Goal: Transaction & Acquisition: Purchase product/service

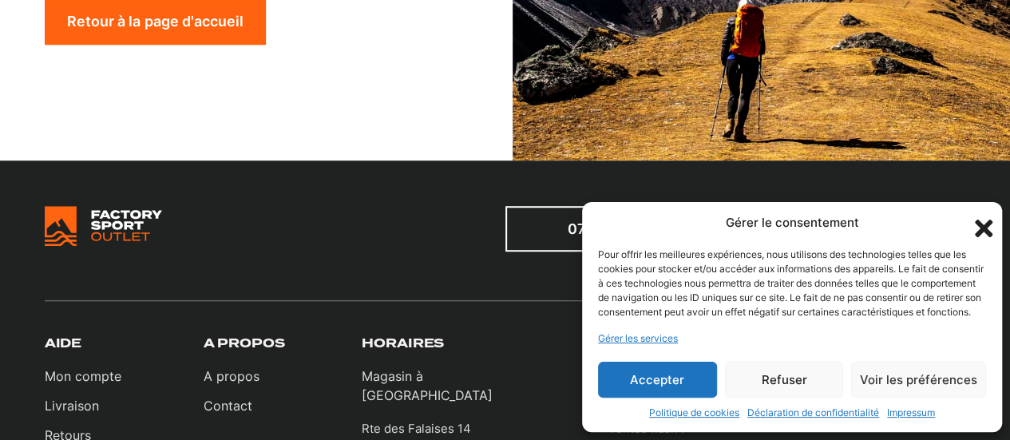
scroll to position [437, 0]
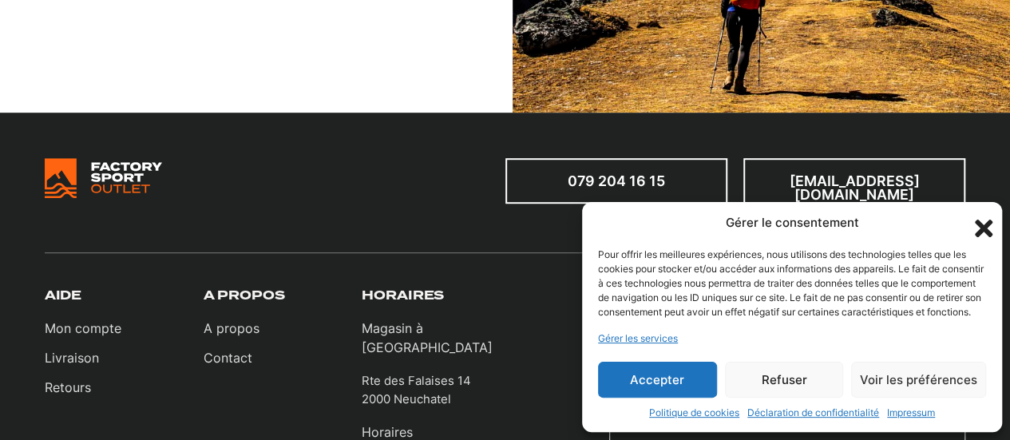
click at [980, 219] on icon "Fermer la boîte de dialogue" at bounding box center [983, 228] width 18 height 18
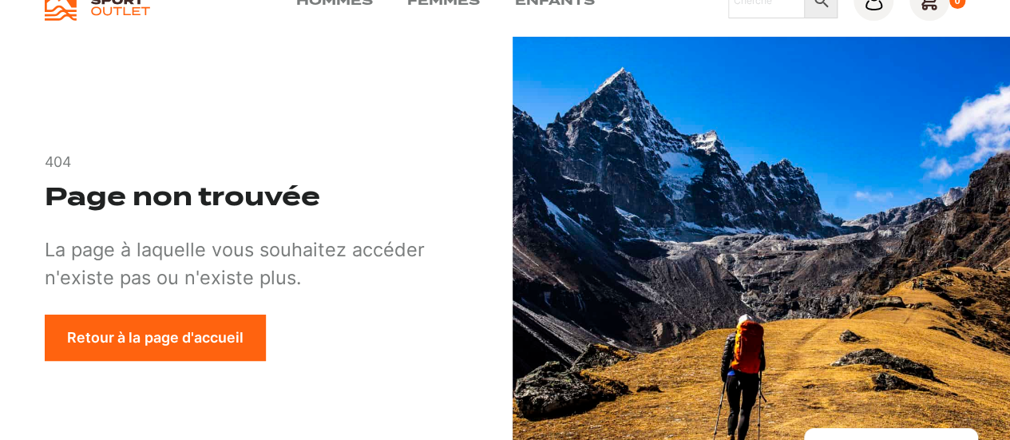
scroll to position [0, 0]
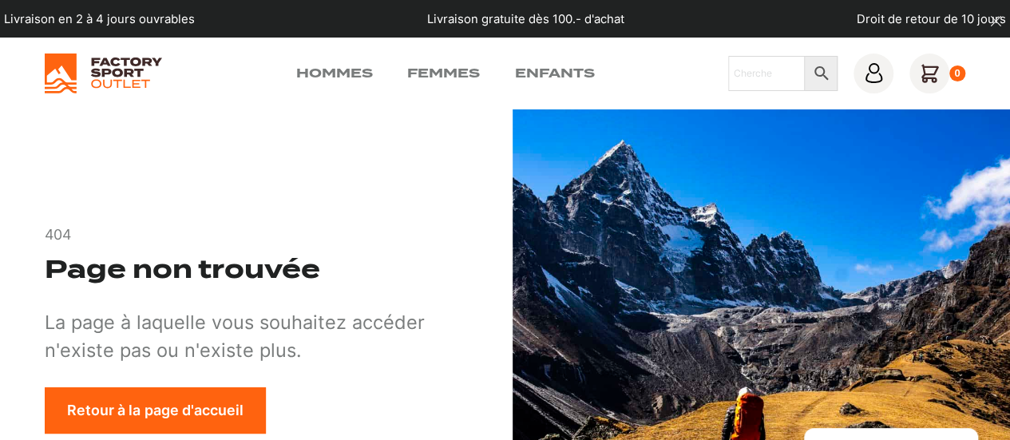
click at [324, 65] on link "Hommes" at bounding box center [334, 73] width 77 height 19
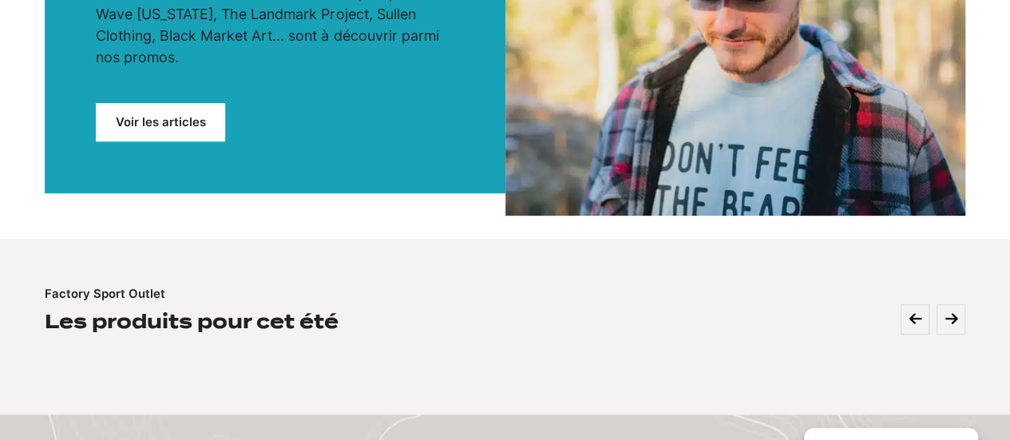
scroll to position [239, 0]
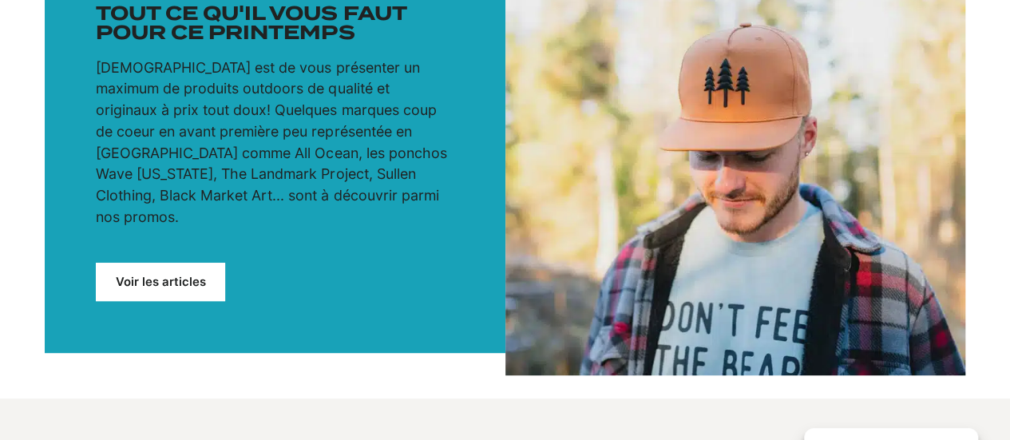
click at [123, 263] on link "Voir les articles" at bounding box center [160, 282] width 129 height 39
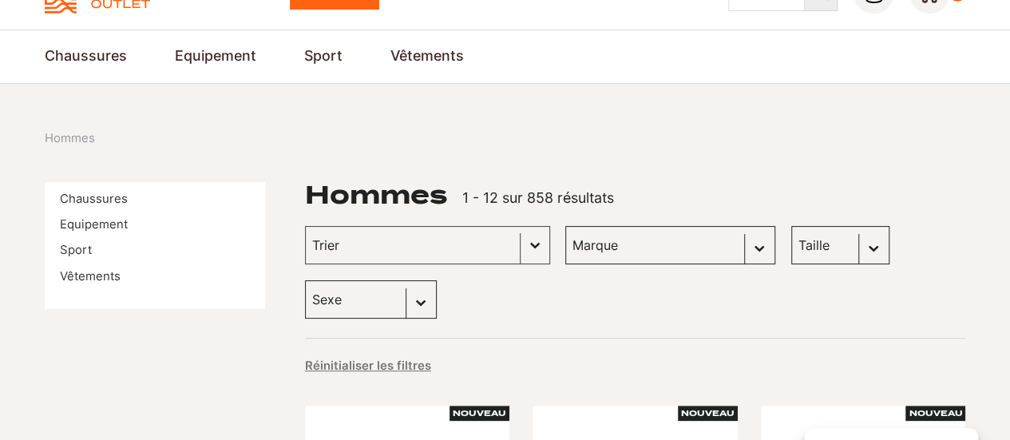
scroll to position [80, 0]
click at [103, 197] on link "Chaussures" at bounding box center [94, 199] width 68 height 14
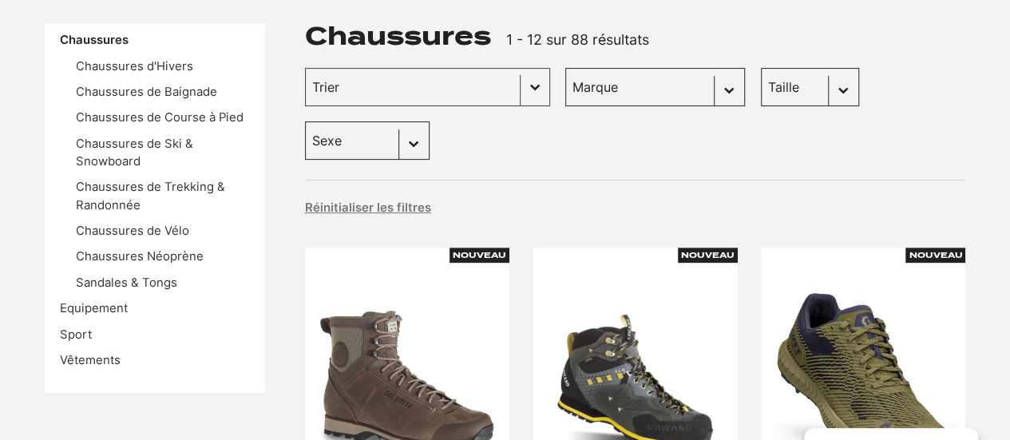
scroll to position [160, 0]
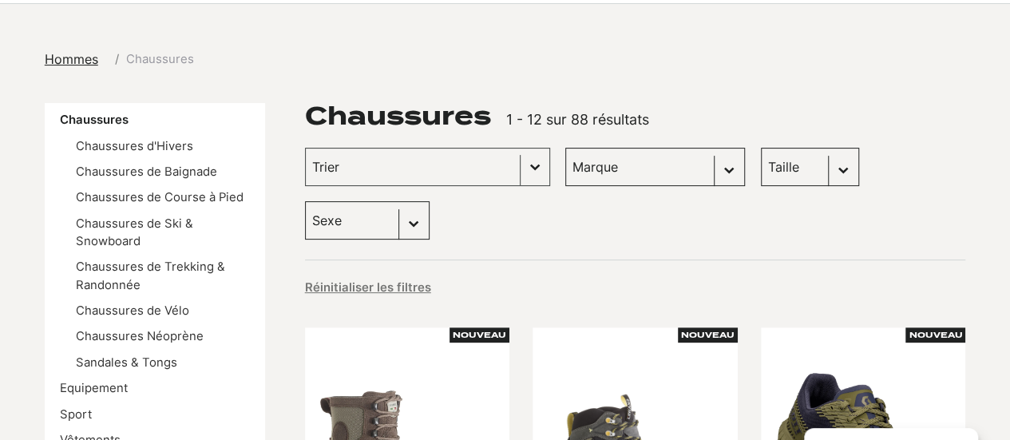
click at [145, 197] on link "Chaussures de Course à Pied" at bounding box center [160, 197] width 168 height 14
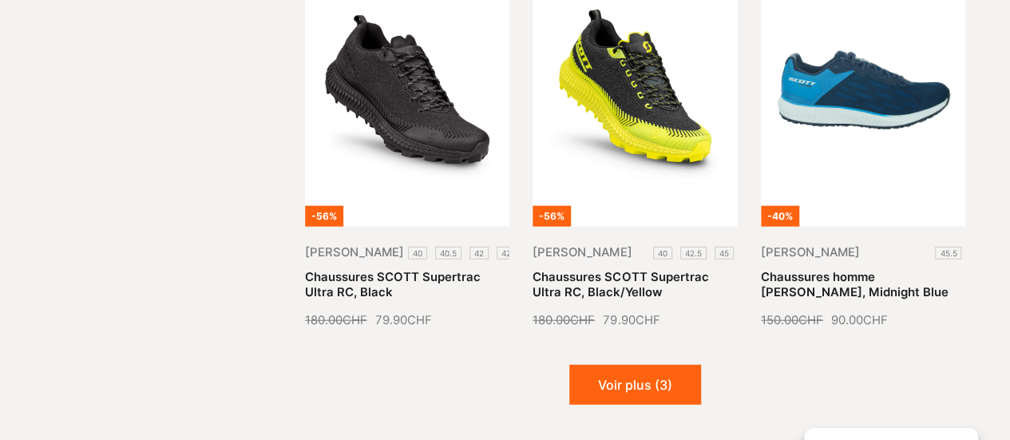
scroll to position [1915, 0]
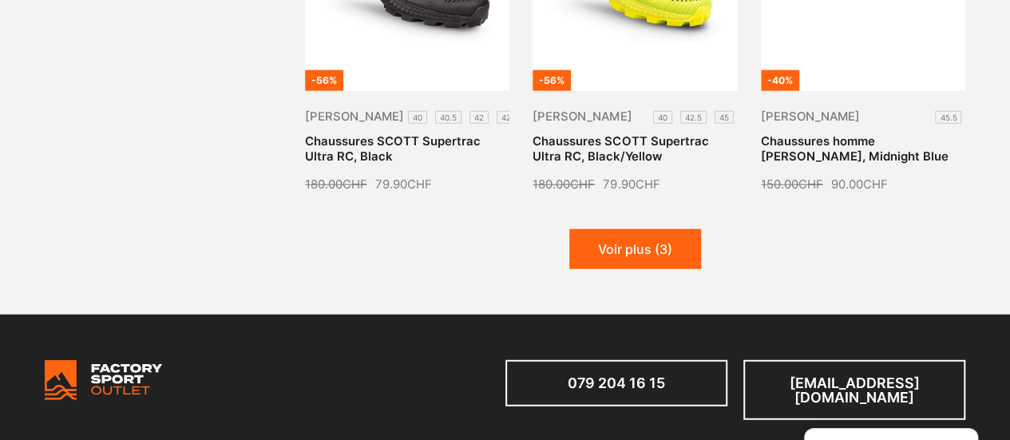
click at [642, 229] on button "Voir plus (3)" at bounding box center [635, 249] width 132 height 40
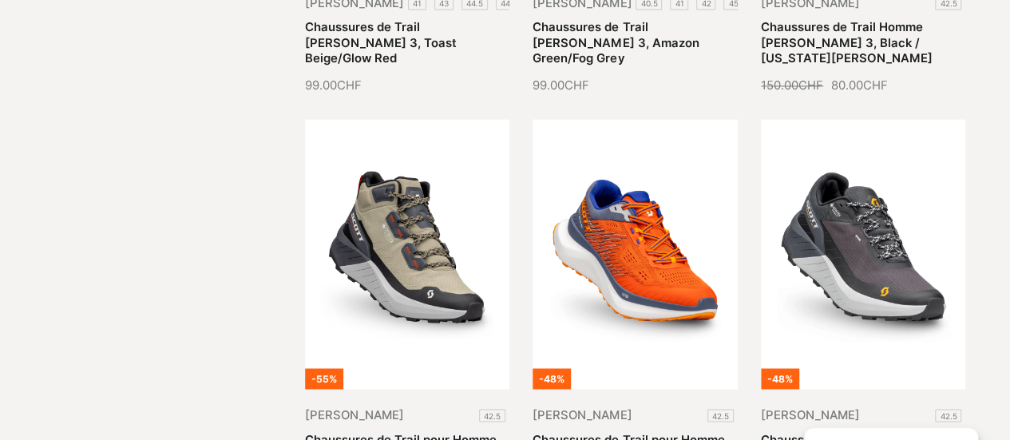
scroll to position [958, 0]
